Goal: Task Accomplishment & Management: Complete application form

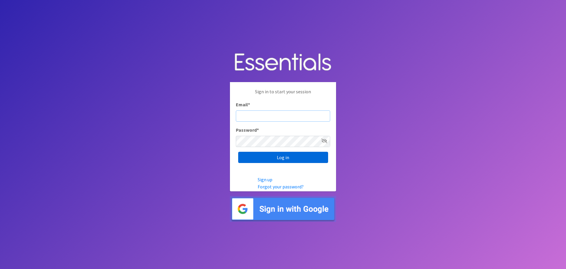
type input "[PERSON_NAME][EMAIL_ADDRESS][PERSON_NAME][DOMAIN_NAME]"
click at [316, 156] on input "Log in" at bounding box center [283, 157] width 90 height 11
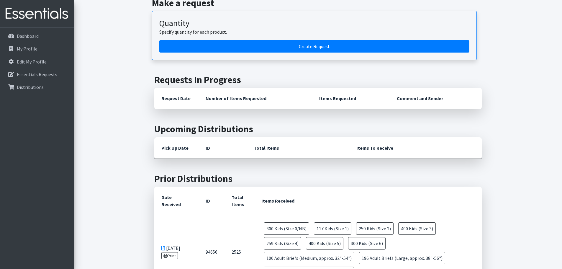
scroll to position [236, 0]
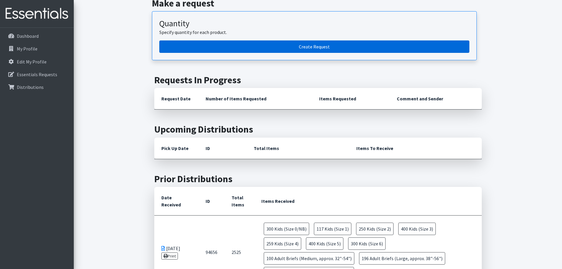
click at [237, 40] on link "Create Request" at bounding box center [314, 46] width 310 height 12
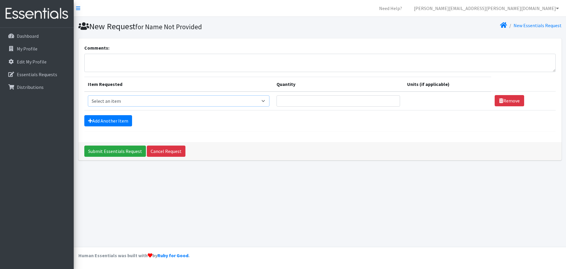
click at [263, 100] on select "Select an item Adult Briefs (Large, approx. 38"-56") Adult Briefs (Medium, appr…" at bounding box center [179, 100] width 182 height 11
select select "1187"
click at [88, 95] on select "Select an item Adult Briefs (Large, approx. 38"-56") Adult Briefs (Medium, appr…" at bounding box center [179, 100] width 182 height 11
click at [320, 98] on input "Quantity" at bounding box center [334, 100] width 121 height 11
type input "300"
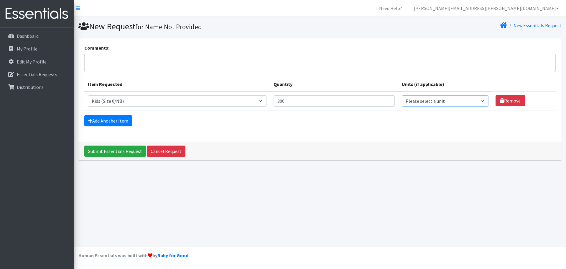
drag, startPoint x: 434, startPoint y: 96, endPoint x: 437, endPoint y: 98, distance: 3.4
click at [434, 96] on select "Please select a unit units packs" at bounding box center [445, 100] width 87 height 11
select select
click at [402, 95] on select "Please select a unit units packs" at bounding box center [445, 100] width 87 height 11
click at [99, 120] on link "Add Another Item" at bounding box center [108, 120] width 48 height 11
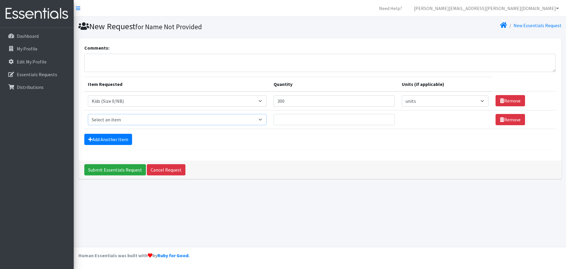
drag, startPoint x: 129, startPoint y: 120, endPoint x: 130, endPoint y: 126, distance: 5.9
click at [129, 120] on select "Select an item Adult Briefs (Large, approx. 38"-56") Adult Briefs (Medium, appr…" at bounding box center [177, 119] width 179 height 11
select select "1182"
click at [88, 114] on select "Select an item Adult Briefs (Large, approx. 38"-56") Adult Briefs (Medium, appr…" at bounding box center [177, 119] width 179 height 11
click at [316, 118] on input "Quantity" at bounding box center [334, 119] width 121 height 11
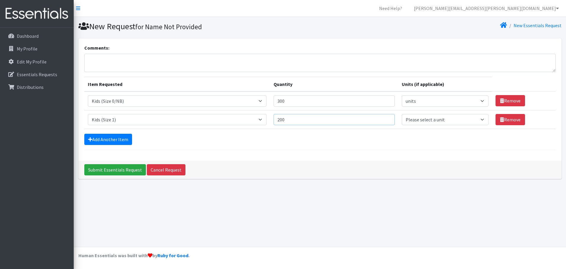
type input "200"
click at [458, 119] on select "Please select a unit units packs" at bounding box center [445, 119] width 87 height 11
select select
click at [402, 114] on select "Please select a unit units packs" at bounding box center [445, 119] width 87 height 11
click at [107, 142] on link "Add Another Item" at bounding box center [108, 139] width 48 height 11
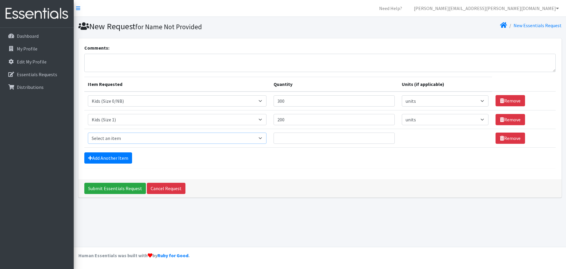
click at [144, 139] on select "Select an item Adult Briefs (Large, approx. 38"-56") Adult Briefs (Medium, appr…" at bounding box center [177, 137] width 179 height 11
select select "1183"
click at [88, 132] on select "Select an item Adult Briefs (Large, approx. 38"-56") Adult Briefs (Medium, appr…" at bounding box center [177, 137] width 179 height 11
click at [324, 140] on input "Quantity" at bounding box center [334, 137] width 121 height 11
type input "200"
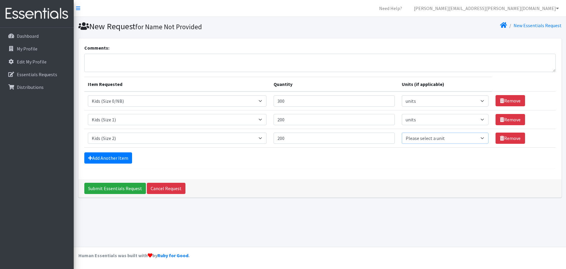
click at [412, 135] on select "Please select a unit units packs" at bounding box center [445, 137] width 87 height 11
select select
click at [402, 132] on select "Please select a unit units packs" at bounding box center [445, 137] width 87 height 11
click at [91, 160] on link "Add Another Item" at bounding box center [108, 157] width 48 height 11
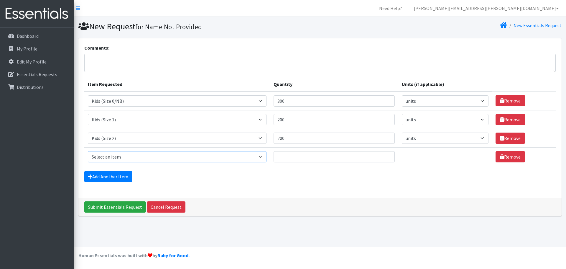
click at [178, 160] on select "Select an item Adult Briefs (Large, approx. 38"-56") Adult Briefs (Medium, appr…" at bounding box center [177, 156] width 179 height 11
select select "1186"
click at [88, 151] on select "Select an item Adult Briefs (Large, approx. 38"-56") Adult Briefs (Medium, appr…" at bounding box center [177, 156] width 179 height 11
click at [263, 179] on div "Add Another Item" at bounding box center [319, 176] width 471 height 11
click at [344, 159] on input "Quantity" at bounding box center [334, 156] width 121 height 11
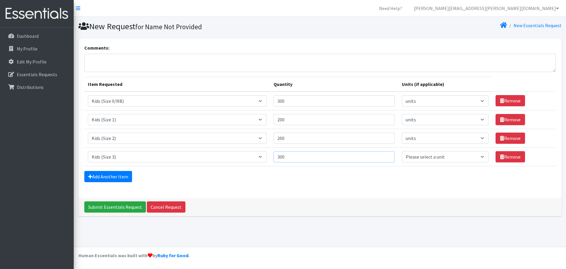
type input "300"
click at [409, 155] on select "Please select a unit units packs" at bounding box center [445, 156] width 87 height 11
select select
click at [402, 151] on select "Please select a unit units packs" at bounding box center [445, 156] width 87 height 11
click at [397, 175] on div "Add Another Item" at bounding box center [319, 176] width 471 height 11
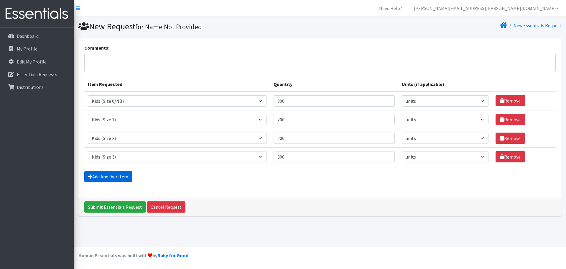
click at [100, 174] on link "Add Another Item" at bounding box center [108, 176] width 48 height 11
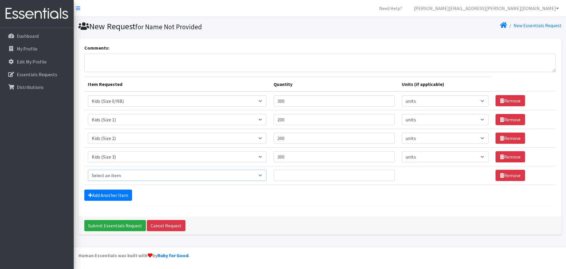
click at [133, 175] on select "Select an item Adult Briefs (Large, approx. 38"-56") Adult Briefs (Medium, appr…" at bounding box center [177, 175] width 179 height 11
select select "1161"
click at [88, 170] on select "Select an item Adult Briefs (Large, approx. 38"-56") Adult Briefs (Medium, appr…" at bounding box center [177, 175] width 179 height 11
click at [328, 175] on input "Quantity" at bounding box center [334, 175] width 121 height 11
type input "300"
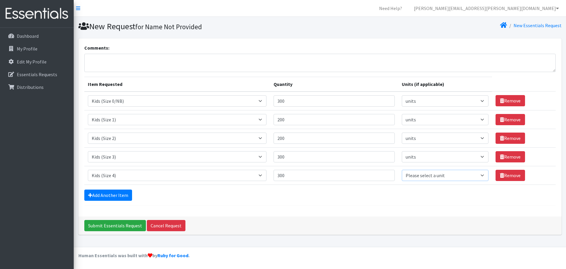
click at [418, 176] on select "Please select a unit units packs" at bounding box center [445, 175] width 87 height 11
select select
click at [402, 170] on select "Please select a unit units packs" at bounding box center [445, 175] width 87 height 11
click at [121, 197] on link "Add Another Item" at bounding box center [108, 194] width 48 height 11
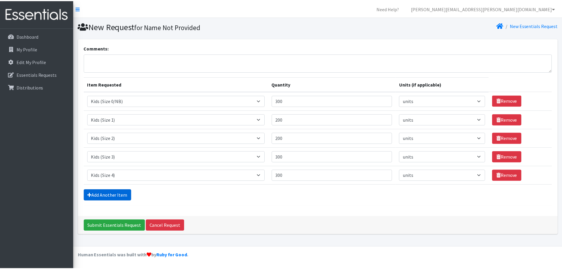
scroll to position [11, 0]
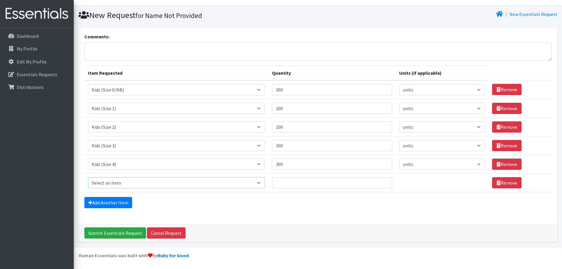
click at [167, 178] on select "Select an item Adult Briefs (Large, approx. 38"-56") Adult Briefs (Medium, appr…" at bounding box center [176, 182] width 177 height 11
select select "1162"
click at [88, 177] on select "Select an item Adult Briefs (Large, approx. 38"-56") Adult Briefs (Medium, appr…" at bounding box center [176, 182] width 177 height 11
click at [339, 185] on input "Quantity" at bounding box center [332, 182] width 120 height 11
type input "400"
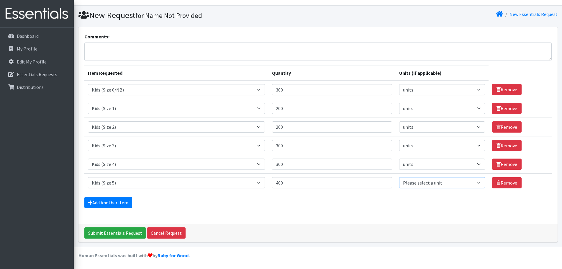
click at [441, 182] on select "Please select a unit units packs" at bounding box center [442, 182] width 86 height 11
select select
click at [399, 177] on select "Please select a unit units packs" at bounding box center [442, 182] width 86 height 11
click at [128, 201] on link "Add Another Item" at bounding box center [108, 202] width 48 height 11
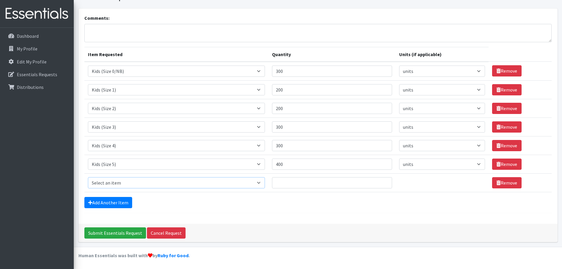
click at [265, 187] on select "Select an item Adult Briefs (Large, approx. 38"-56") Adult Briefs (Medium, appr…" at bounding box center [176, 182] width 177 height 11
select select "1164"
click at [88, 177] on select "Select an item Adult Briefs (Large, approx. 38"-56") Adult Briefs (Medium, appr…" at bounding box center [176, 182] width 177 height 11
click at [293, 183] on input "Quantity" at bounding box center [332, 182] width 120 height 11
type input "300"
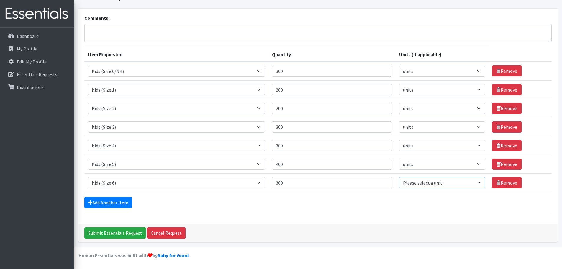
click at [409, 186] on select "Please select a unit units packs" at bounding box center [442, 182] width 86 height 11
select select
click at [399, 177] on select "Please select a unit units packs" at bounding box center [442, 182] width 86 height 11
click at [116, 229] on input "Submit Essentials Request" at bounding box center [115, 232] width 62 height 11
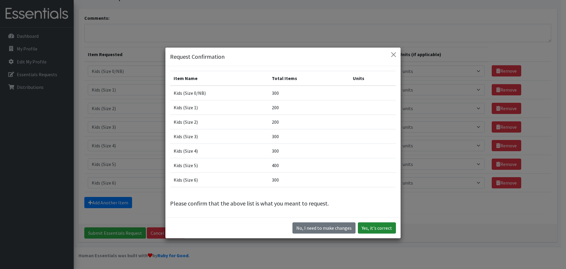
click at [388, 227] on button "Yes, it's correct" at bounding box center [377, 227] width 38 height 11
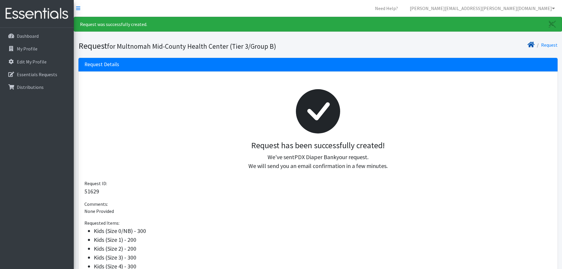
click at [532, 44] on icon at bounding box center [530, 44] width 7 height 5
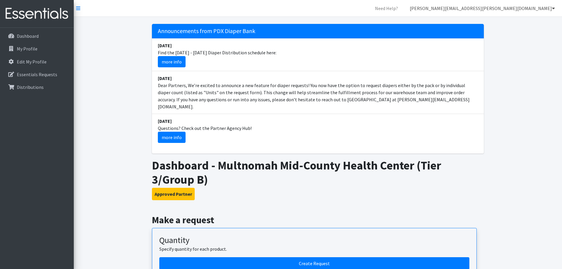
click at [532, 8] on link "[PERSON_NAME][EMAIL_ADDRESS][PERSON_NAME][DOMAIN_NAME]" at bounding box center [482, 8] width 154 height 12
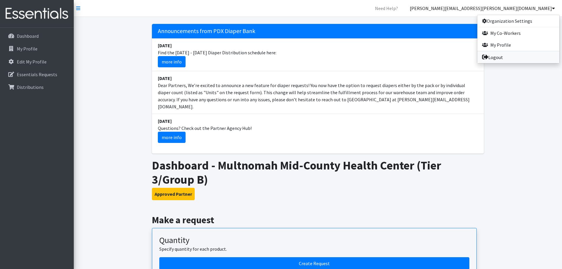
click at [505, 56] on link "Logout" at bounding box center [518, 57] width 82 height 12
